Goal: Transaction & Acquisition: Purchase product/service

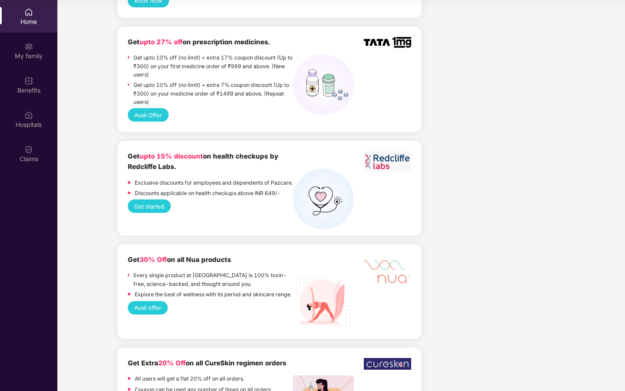
scroll to position [691, 0]
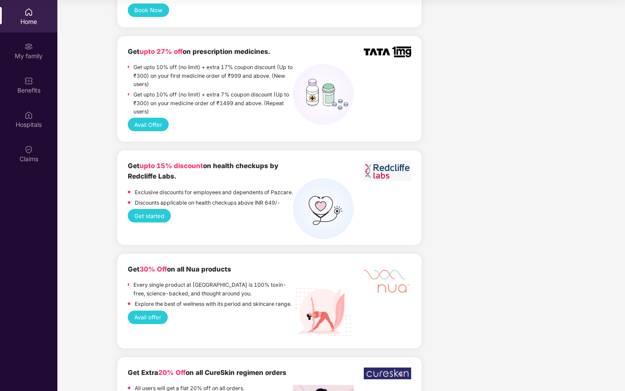
click at [150, 209] on button "Get started" at bounding box center [149, 215] width 43 height 13
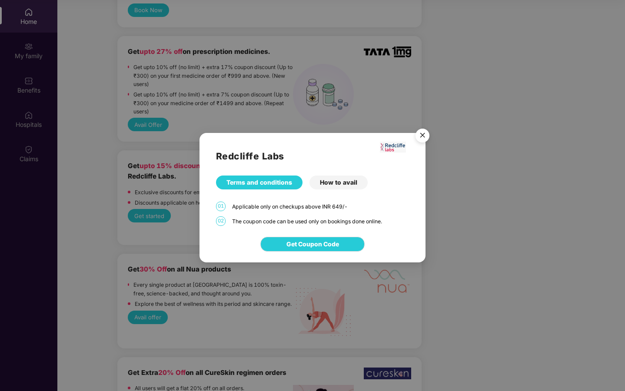
click at [331, 184] on div "How to avail" at bounding box center [338, 183] width 58 height 14
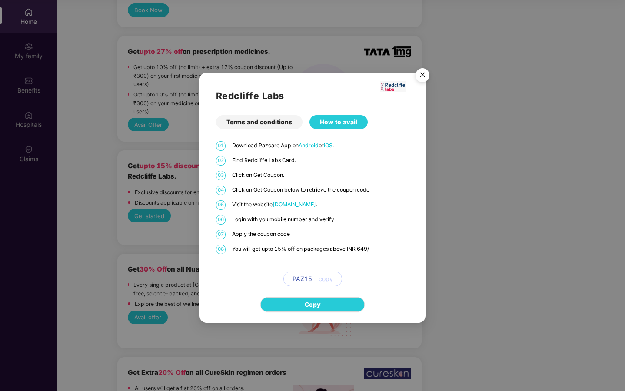
click at [427, 76] on img "Close" at bounding box center [422, 76] width 24 height 24
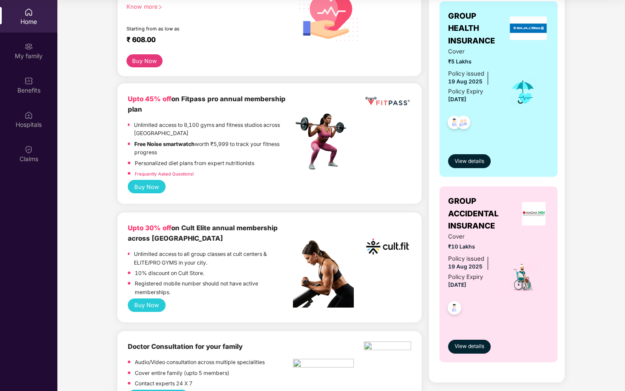
scroll to position [144, 0]
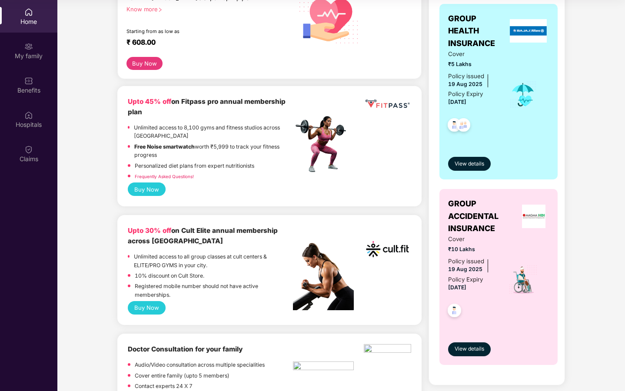
click at [143, 311] on button "Buy Now" at bounding box center [147, 307] width 38 height 13
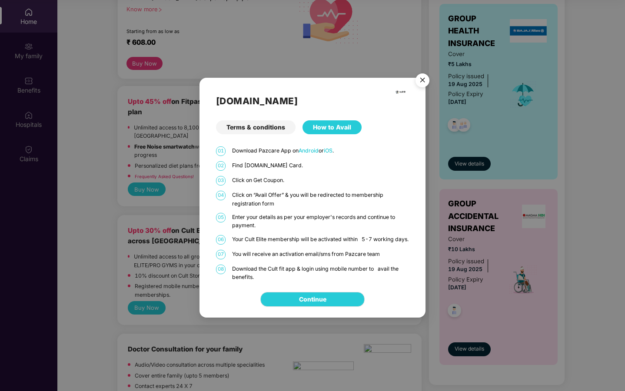
click at [327, 120] on div "How to Avail" at bounding box center [331, 127] width 59 height 14
click at [268, 121] on div "Terms & conditions" at bounding box center [256, 127] width 80 height 14
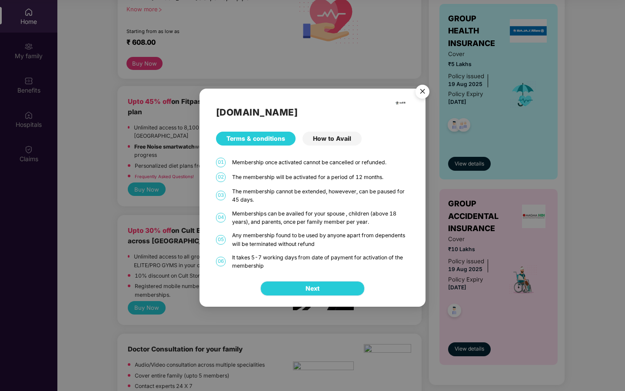
click at [307, 282] on button "Next" at bounding box center [312, 288] width 104 height 15
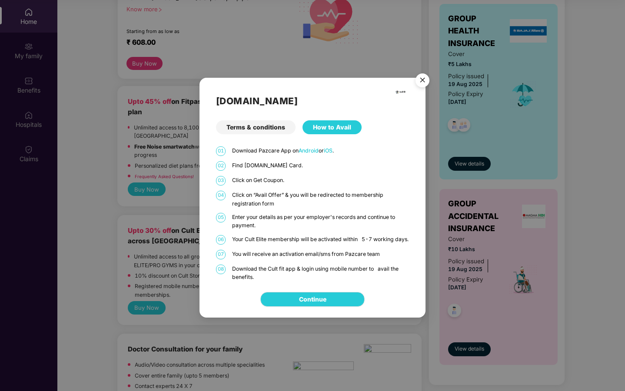
click at [419, 80] on img "Close" at bounding box center [422, 82] width 24 height 24
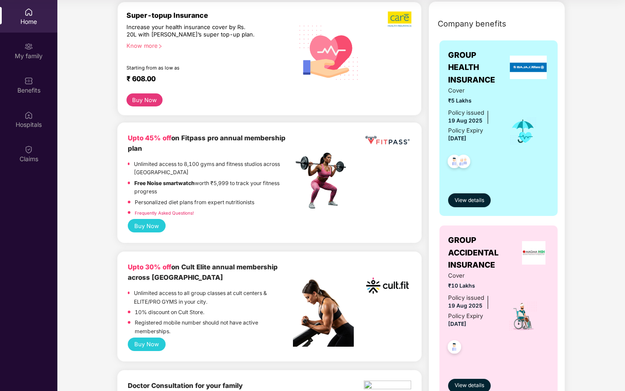
scroll to position [101, 0]
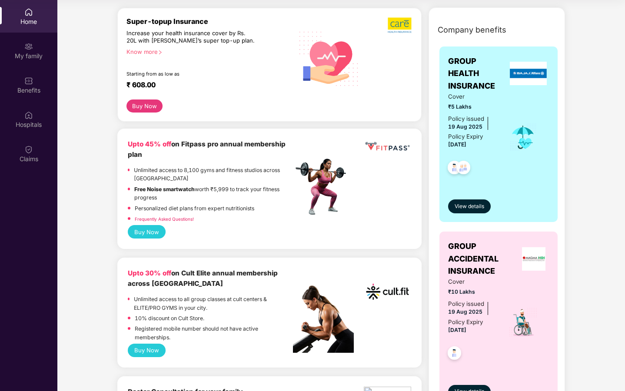
click at [158, 353] on button "Buy Now" at bounding box center [147, 350] width 38 height 13
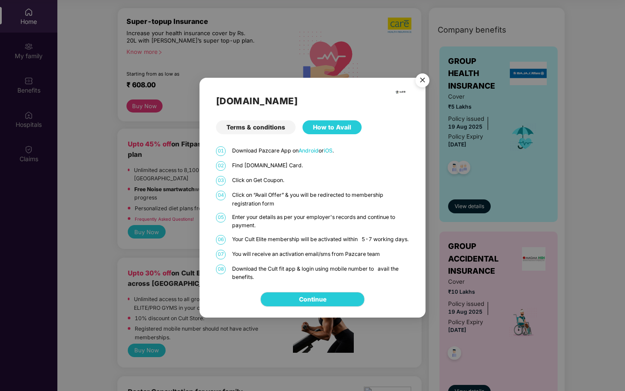
click at [317, 122] on div "How to Avail" at bounding box center [331, 127] width 59 height 14
click at [422, 76] on img "Close" at bounding box center [422, 82] width 24 height 24
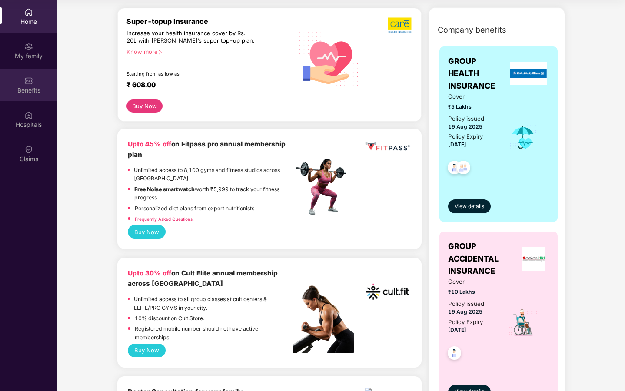
click at [40, 93] on div "Benefits" at bounding box center [28, 90] width 57 height 9
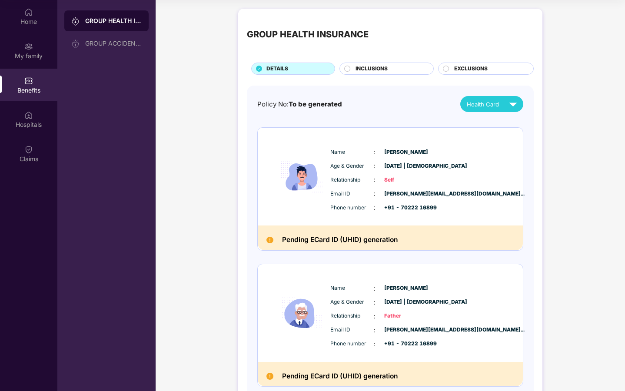
click at [361, 70] on span "INCLUSIONS" at bounding box center [371, 69] width 32 height 8
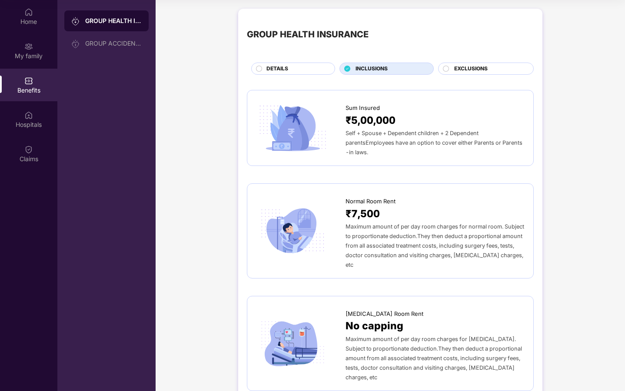
click at [361, 70] on span "INCLUSIONS" at bounding box center [371, 69] width 32 height 8
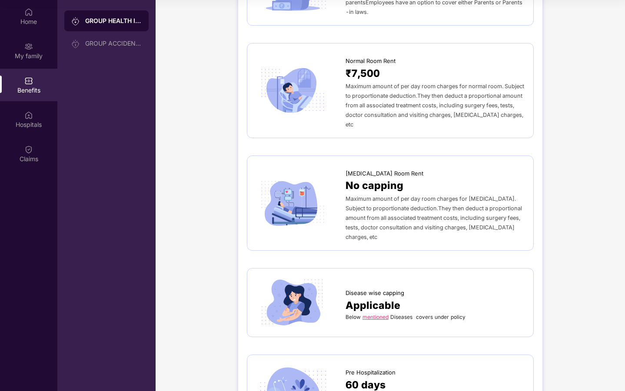
scroll to position [175, 0]
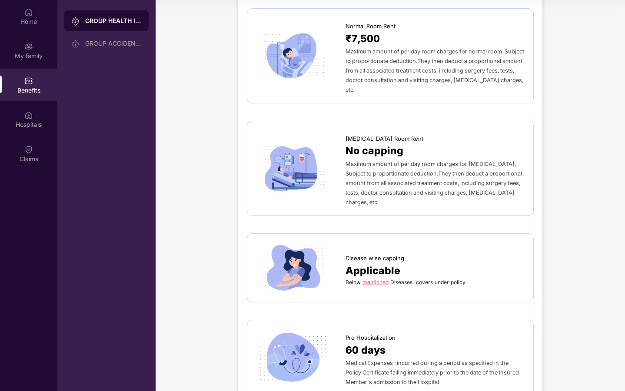
click at [384, 279] on link "mentioned" at bounding box center [375, 282] width 26 height 7
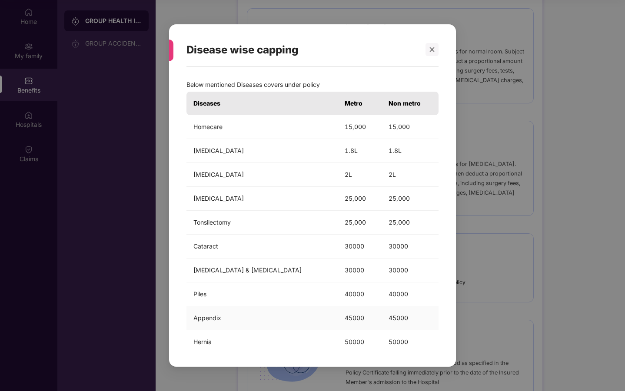
scroll to position [9, 0]
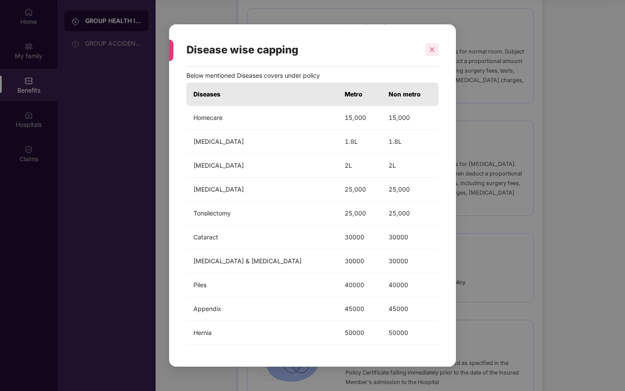
click at [437, 44] on div at bounding box center [431, 49] width 13 height 13
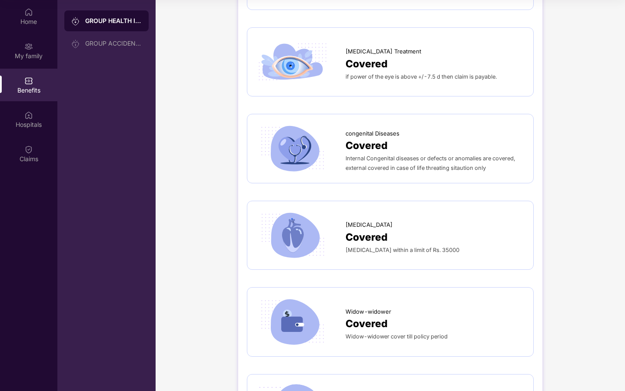
scroll to position [1886, 0]
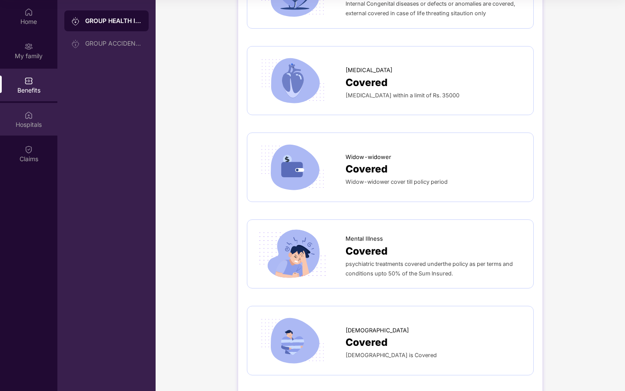
click at [28, 118] on img at bounding box center [28, 115] width 9 height 9
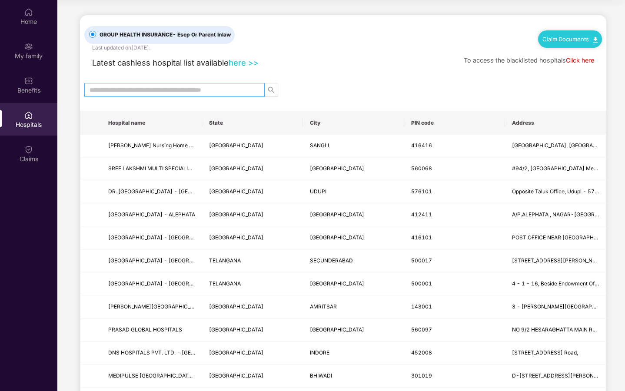
click at [174, 86] on input "text" at bounding box center [170, 90] width 163 height 10
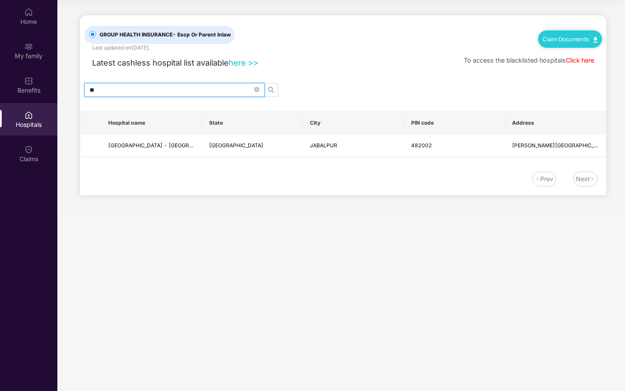
type input "*"
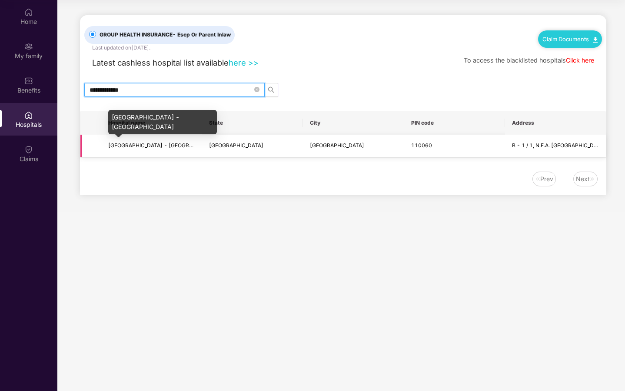
type input "**********"
click at [192, 146] on span "[GEOGRAPHIC_DATA] - [GEOGRAPHIC_DATA]" at bounding box center [165, 145] width 115 height 7
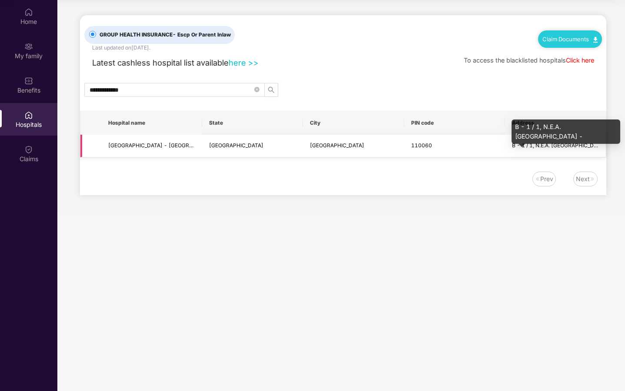
click at [542, 145] on span "B - 1 / 1, N.E.A. [GEOGRAPHIC_DATA] -" at bounding box center [561, 145] width 98 height 7
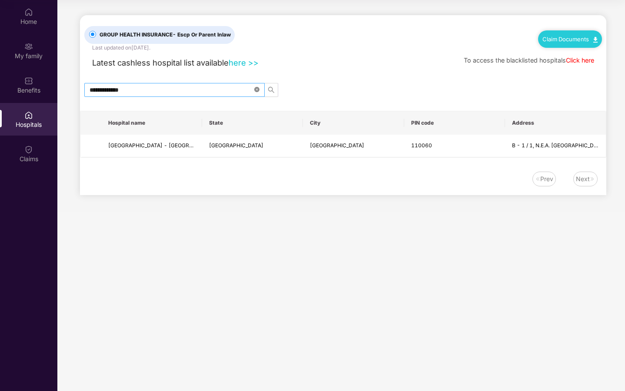
click at [256, 88] on icon "close-circle" at bounding box center [256, 89] width 5 height 5
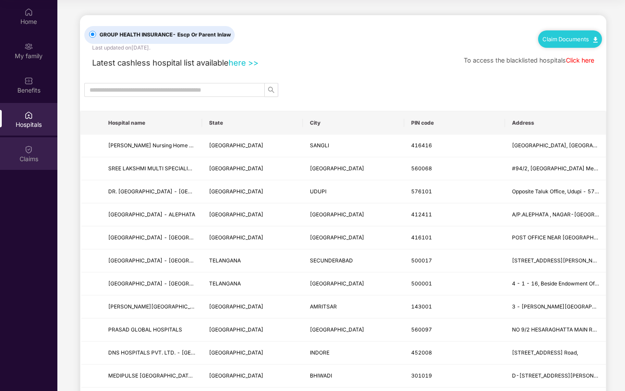
click at [33, 156] on div "Claims" at bounding box center [28, 159] width 57 height 9
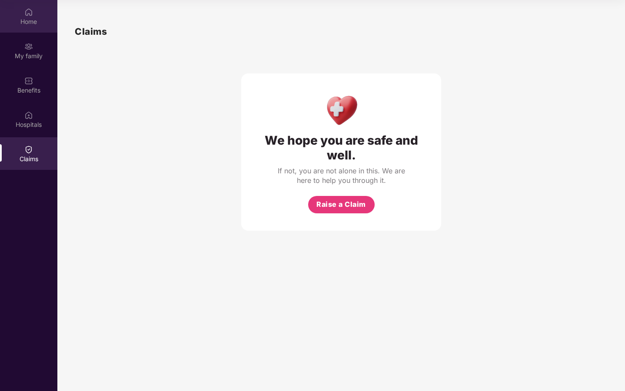
click at [20, 23] on div "Home" at bounding box center [28, 21] width 57 height 9
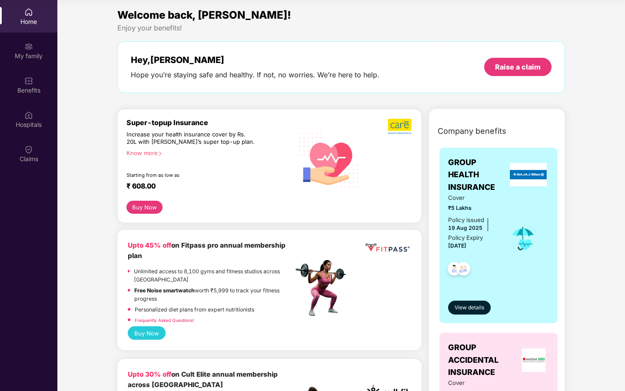
click at [187, 16] on span "Welcome back, [PERSON_NAME]!" at bounding box center [204, 15] width 174 height 13
click at [455, 73] on div "Hey, [PERSON_NAME] Hope you’re staying safe and healthy. If not, no worries. We…" at bounding box center [341, 67] width 421 height 25
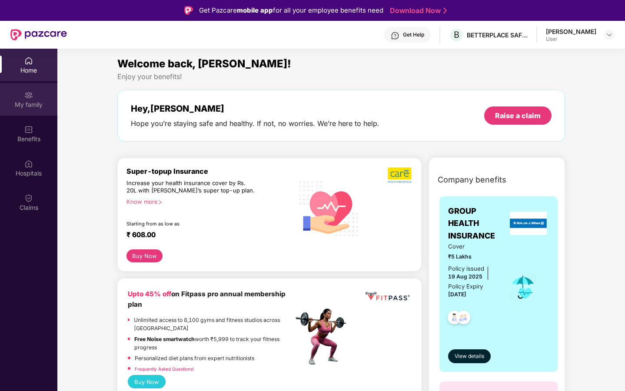
click at [33, 110] on div "My family" at bounding box center [28, 99] width 57 height 33
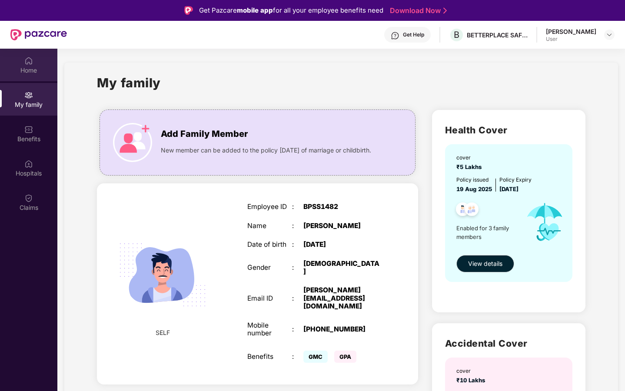
click at [35, 72] on div "Home" at bounding box center [28, 70] width 57 height 9
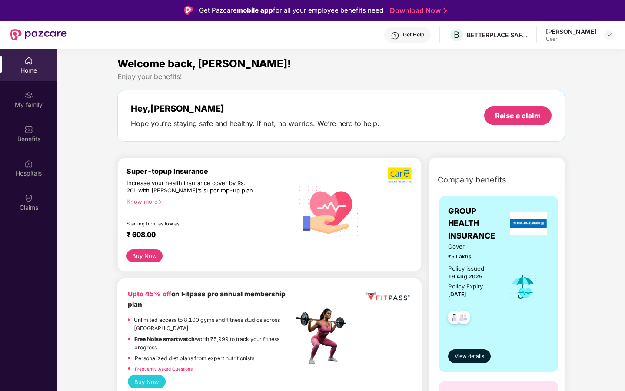
click at [31, 66] on div "Home" at bounding box center [28, 70] width 57 height 9
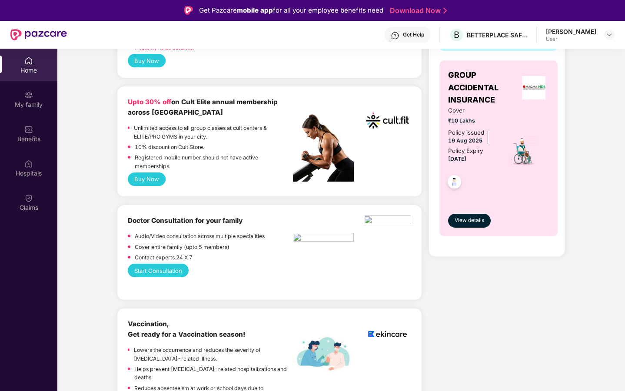
scroll to position [321, 0]
click at [381, 162] on div "Upto 30% off on Cult Elite annual membership across India Unlimited access to a…" at bounding box center [269, 135] width 283 height 76
click at [149, 181] on button "Buy Now" at bounding box center [147, 178] width 38 height 13
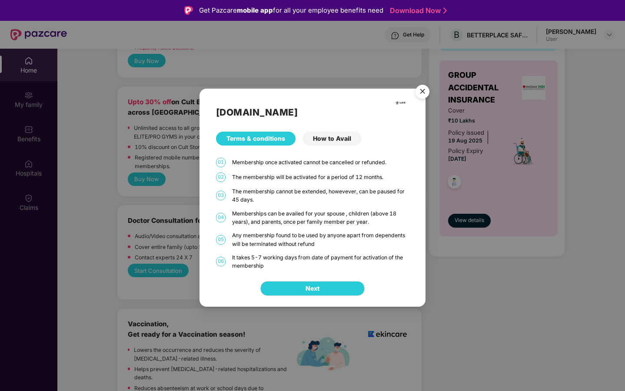
click at [344, 134] on div "How to Avail" at bounding box center [331, 139] width 59 height 14
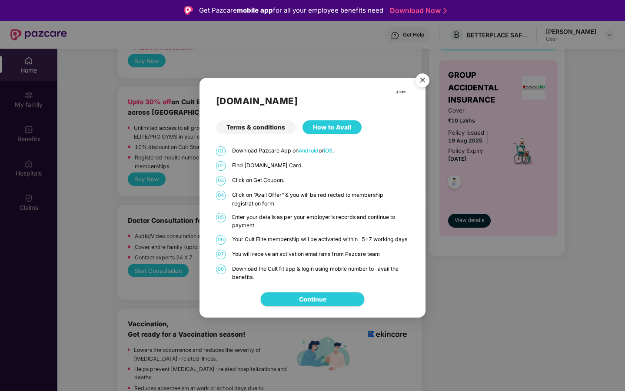
click at [275, 127] on div "Terms & conditions" at bounding box center [256, 127] width 80 height 14
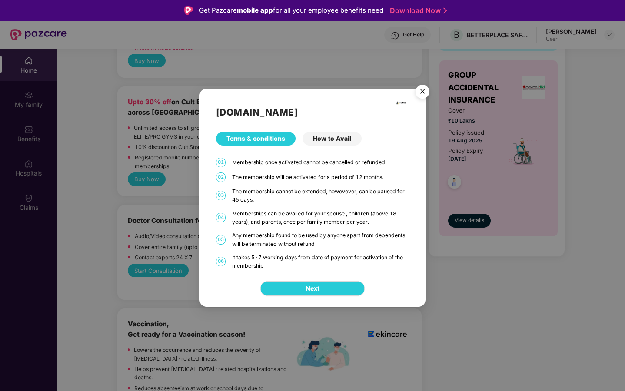
click at [429, 93] on img "Close" at bounding box center [422, 93] width 24 height 24
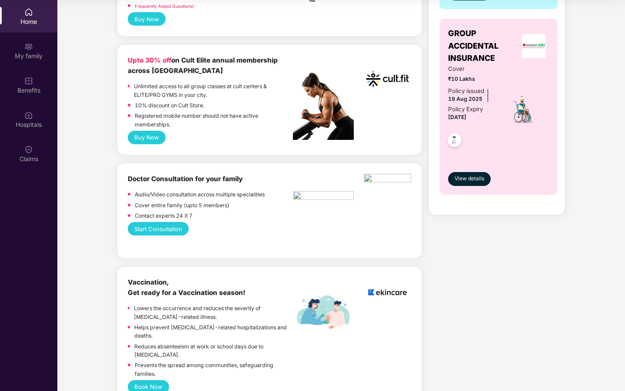
scroll to position [316, 0]
